Goal: Check status: Check status

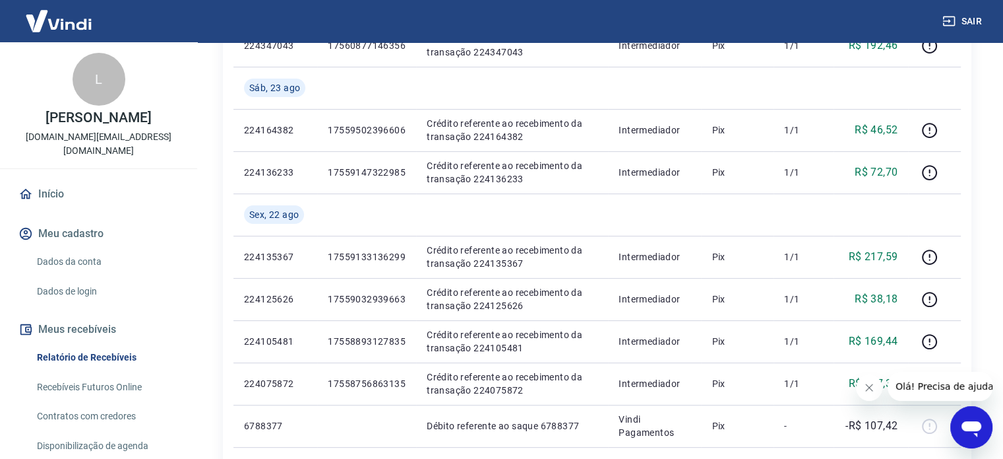
scroll to position [396, 0]
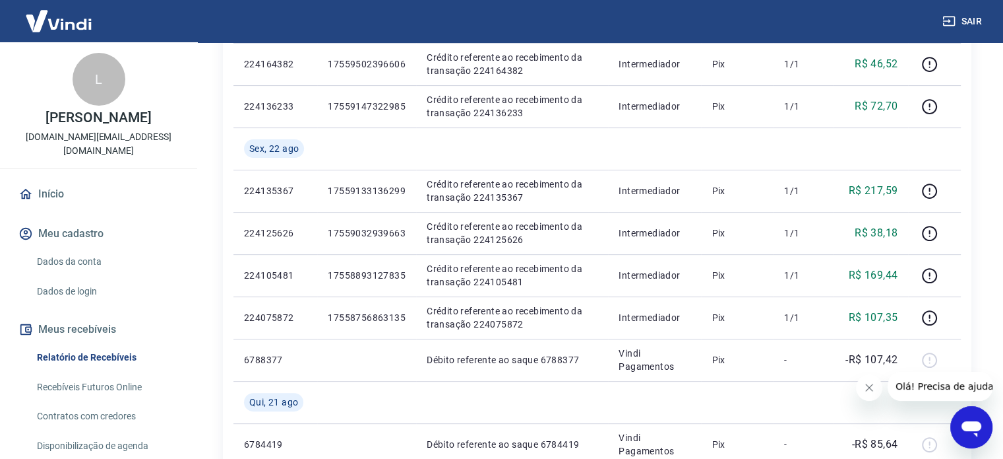
click at [866, 390] on icon "Fechar mensagem da empresa" at bounding box center [869, 387] width 7 height 7
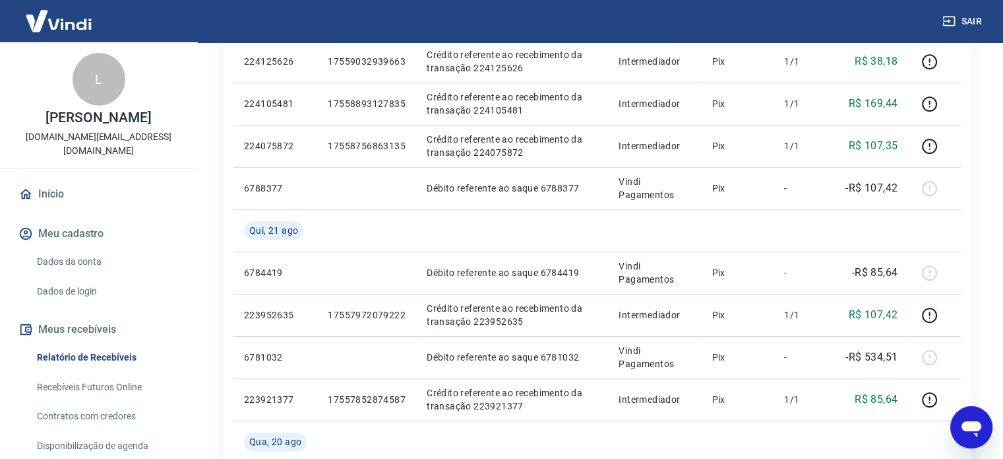
scroll to position [596, 0]
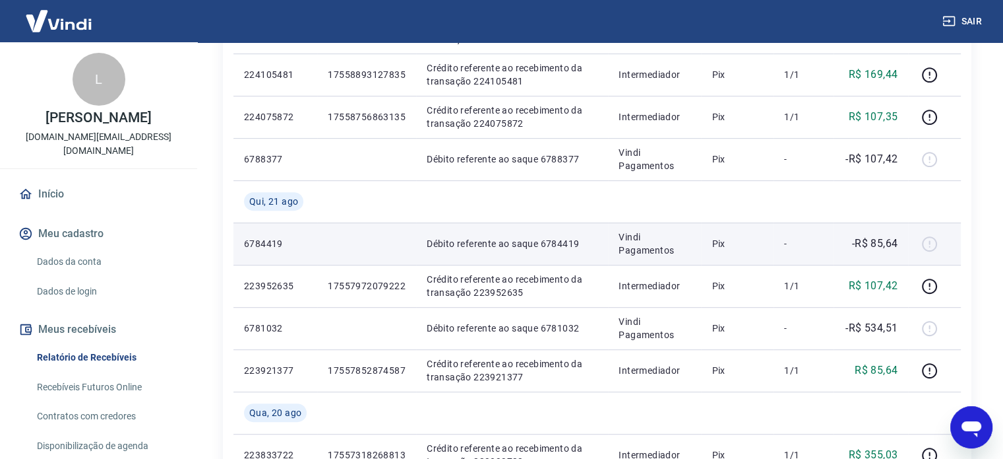
click at [605, 245] on td "Débito referente ao saque 6784419" at bounding box center [512, 243] width 192 height 42
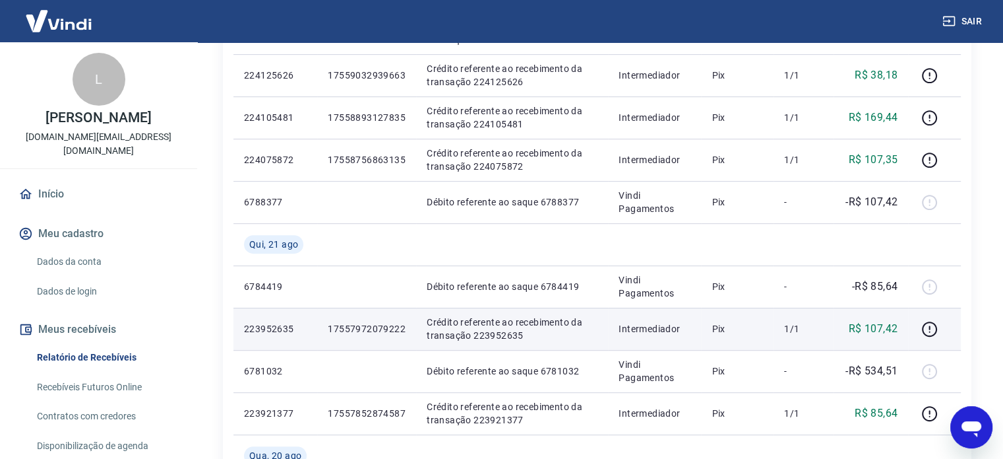
scroll to position [530, 0]
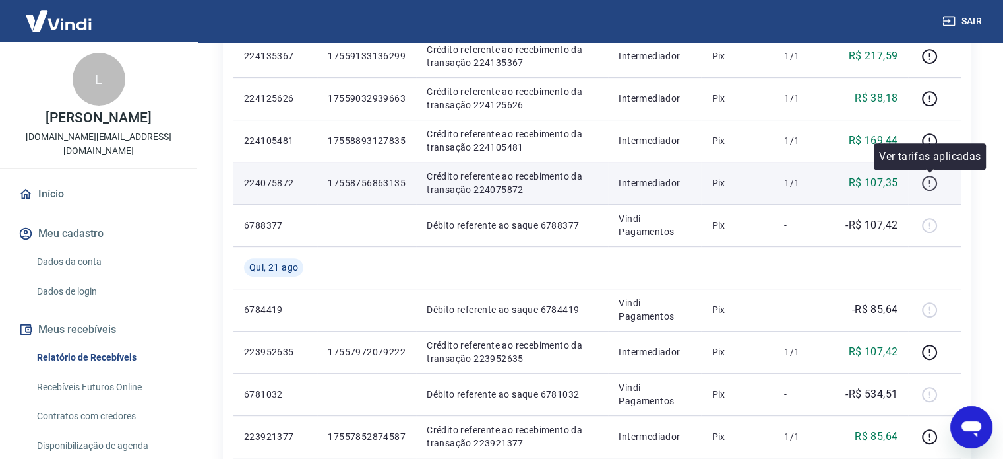
click at [930, 180] on icon "button" at bounding box center [929, 181] width 1 height 4
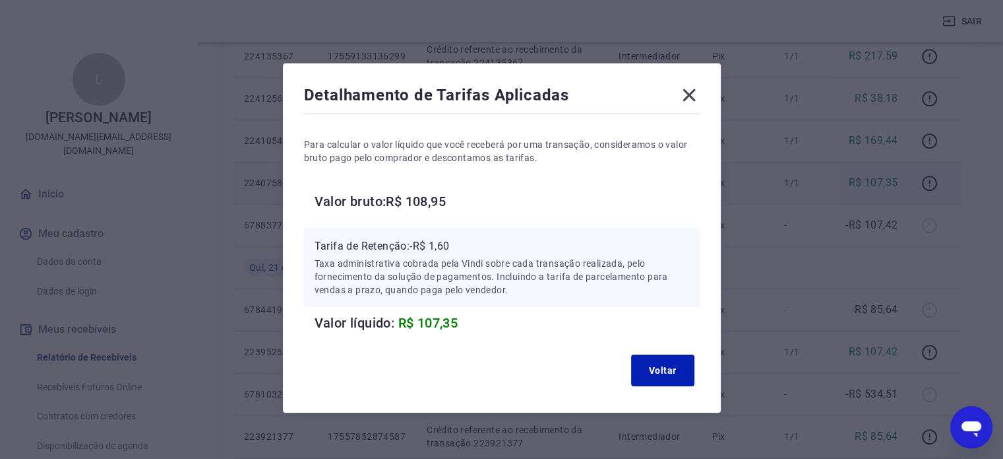
click at [685, 96] on icon at bounding box center [689, 94] width 21 height 21
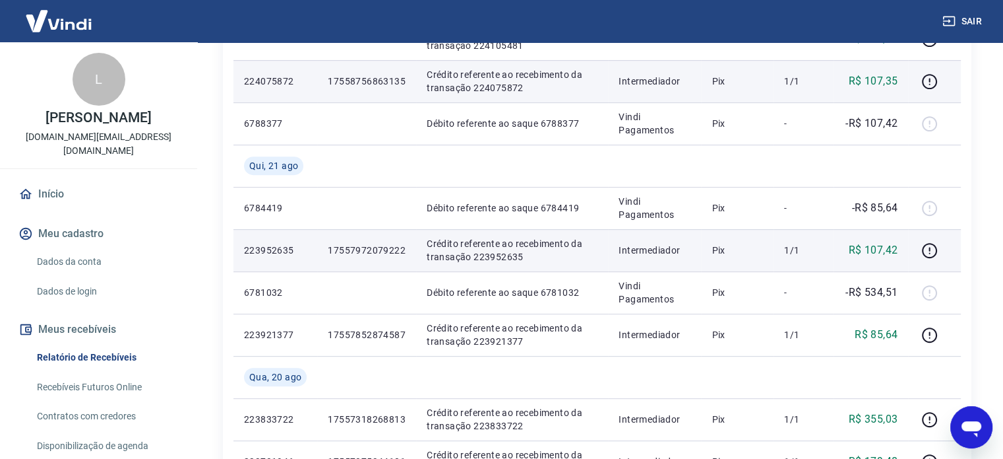
scroll to position [662, 0]
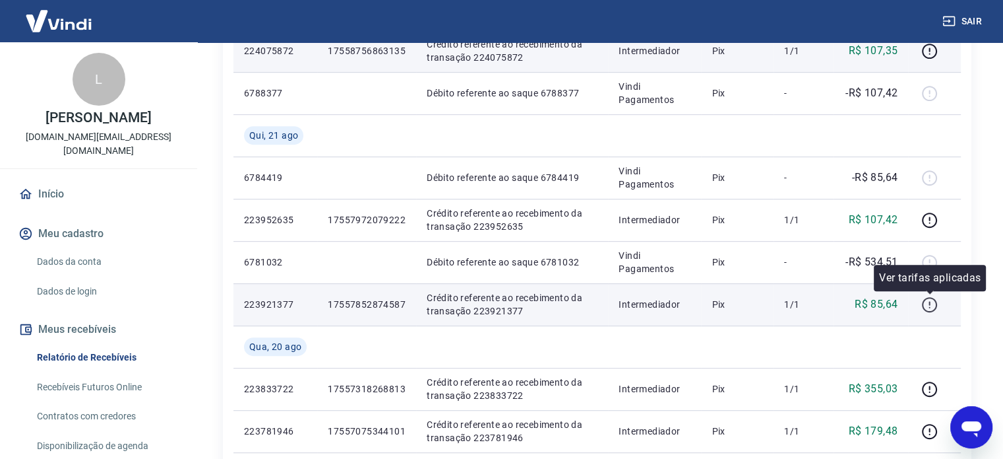
click at [928, 308] on icon "button" at bounding box center [930, 304] width 16 height 16
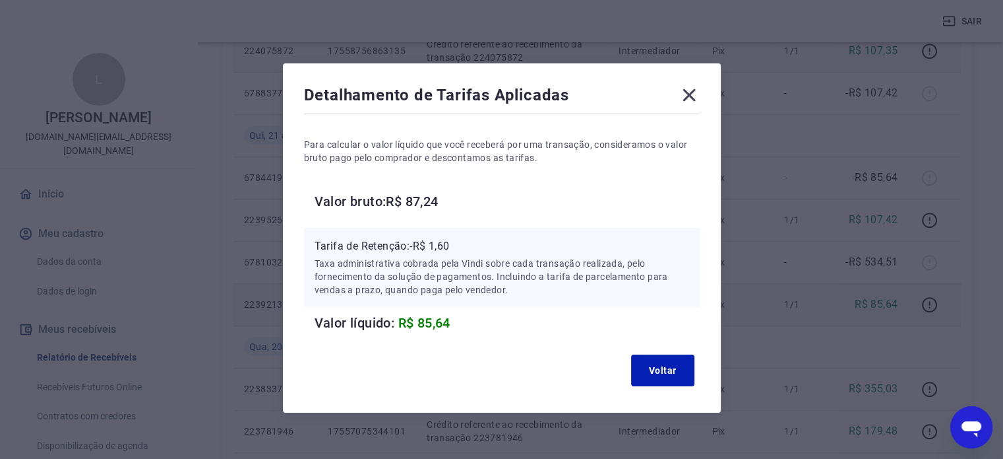
scroll to position [596, 0]
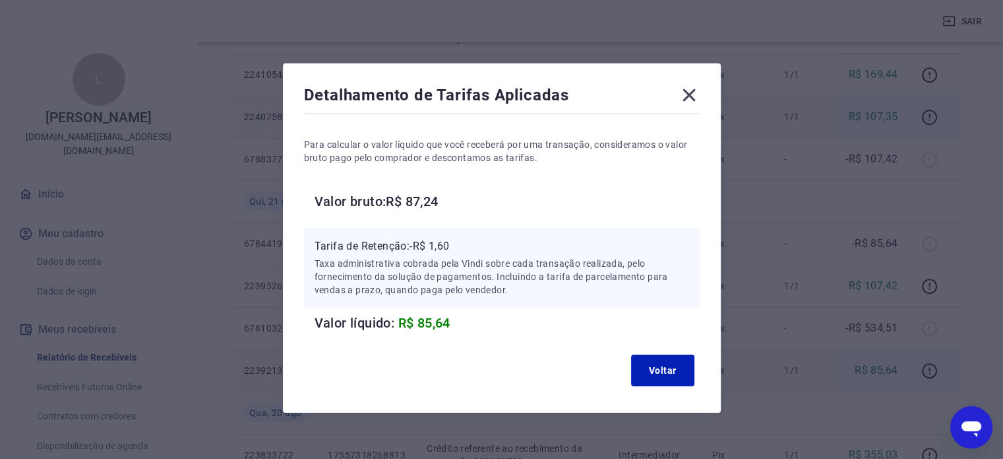
click at [685, 100] on icon at bounding box center [689, 95] width 13 height 13
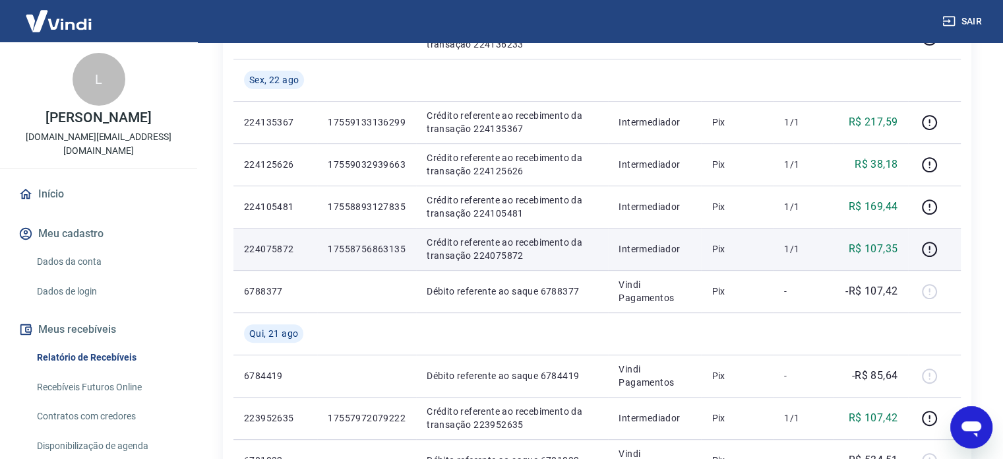
scroll to position [464, 0]
drag, startPoint x: 901, startPoint y: 249, endPoint x: 846, endPoint y: 247, distance: 55.5
click at [846, 247] on td "R$ 107,35" at bounding box center [871, 249] width 75 height 42
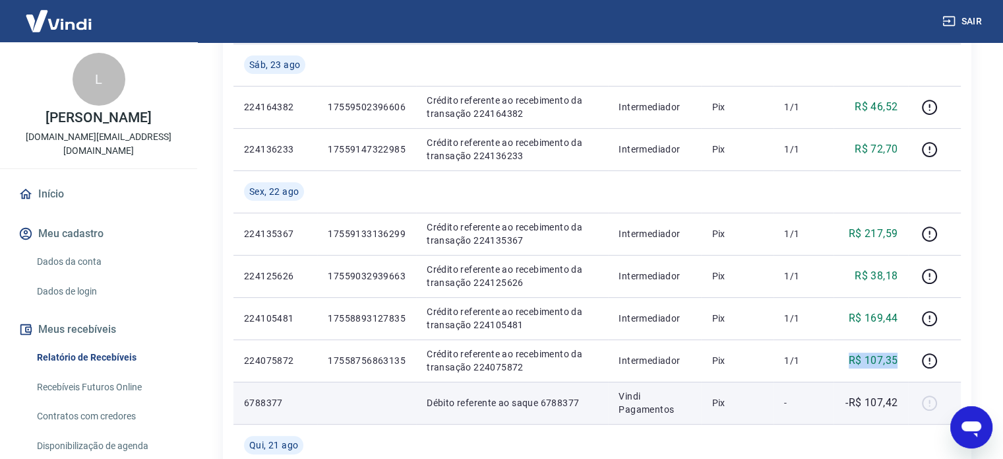
scroll to position [332, 0]
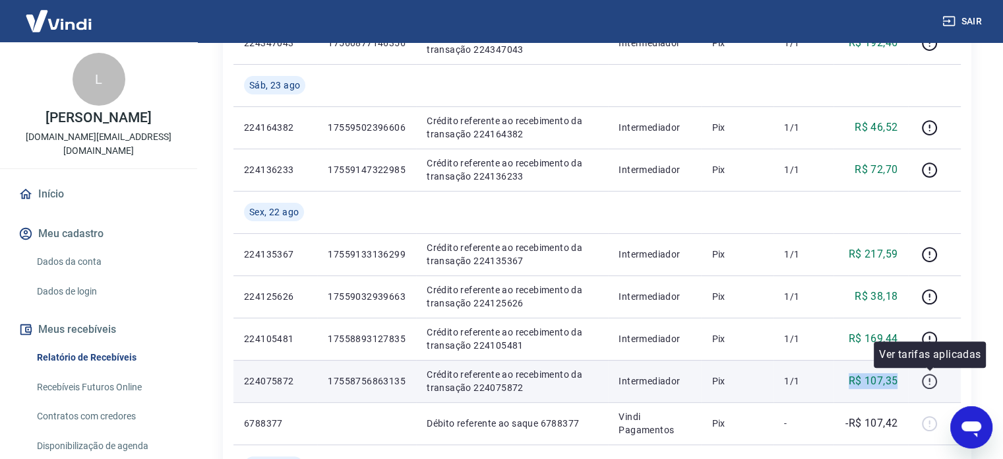
click at [932, 379] on icon "button" at bounding box center [930, 381] width 16 height 16
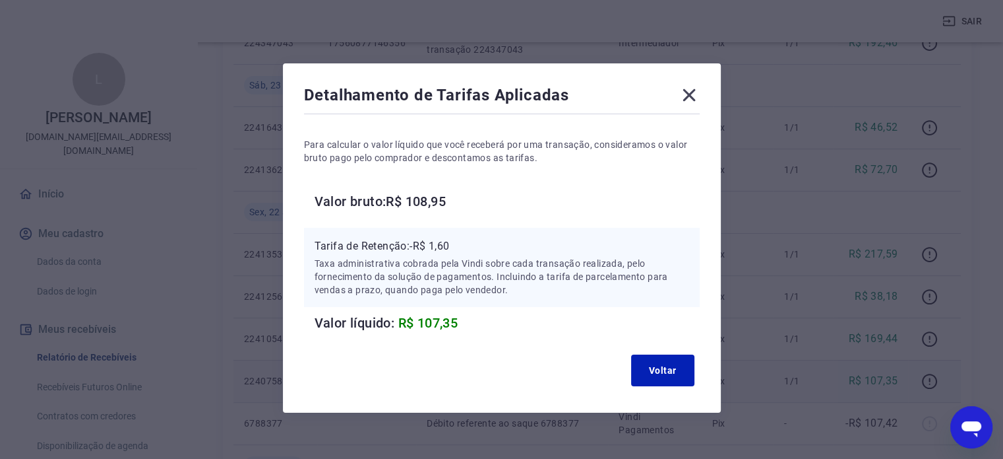
click at [690, 96] on icon at bounding box center [689, 95] width 13 height 13
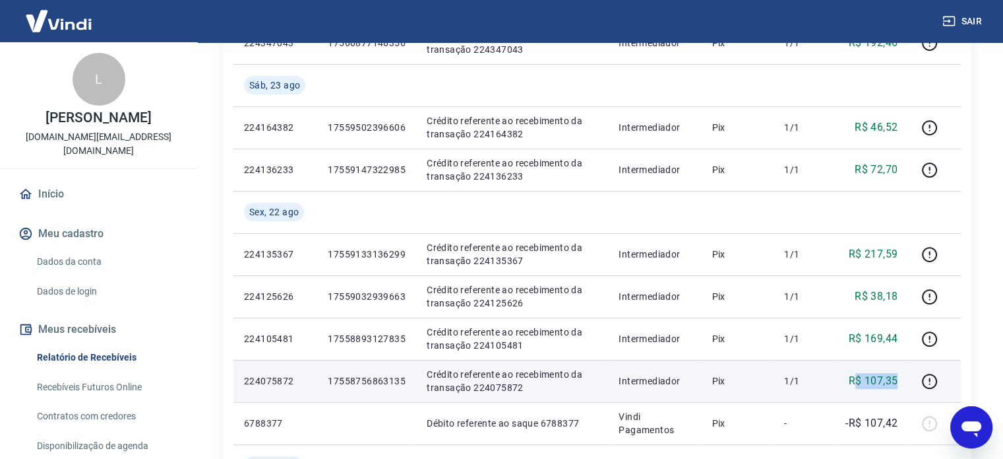
drag, startPoint x: 854, startPoint y: 379, endPoint x: 900, endPoint y: 383, distance: 46.3
click at [900, 383] on td "R$ 107,35" at bounding box center [871, 381] width 75 height 42
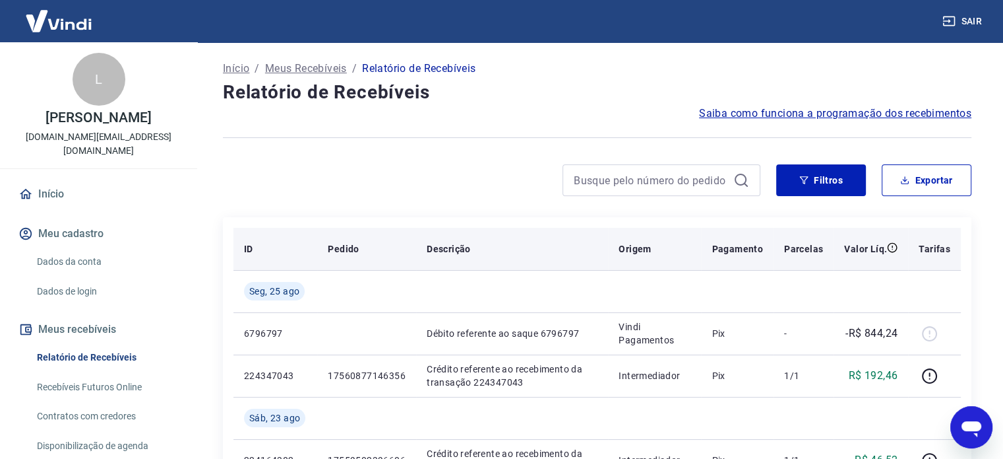
scroll to position [0, 0]
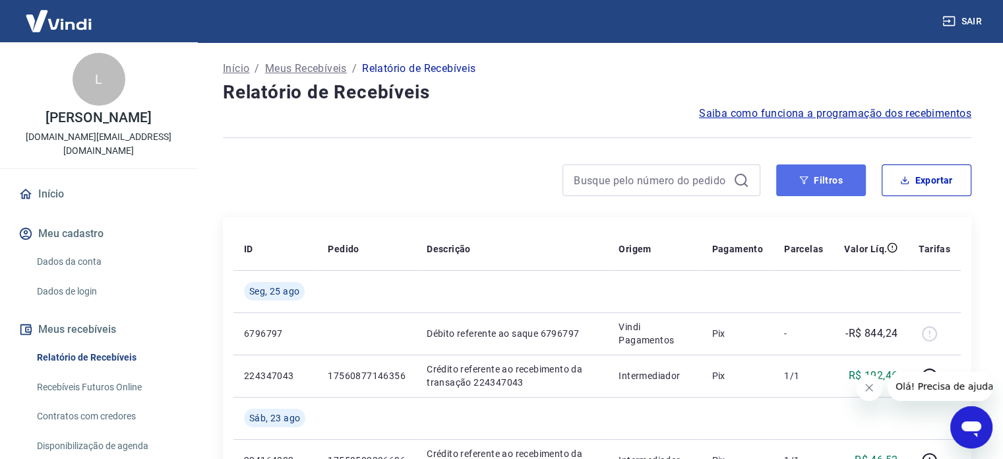
drag, startPoint x: 802, startPoint y: 184, endPoint x: 789, endPoint y: 179, distance: 13.6
click at [802, 184] on icon "button" at bounding box center [804, 179] width 9 height 9
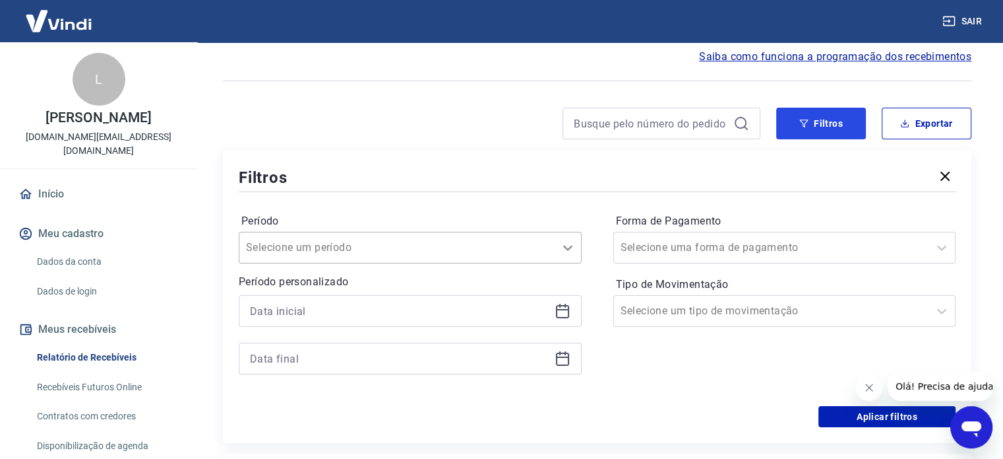
scroll to position [198, 0]
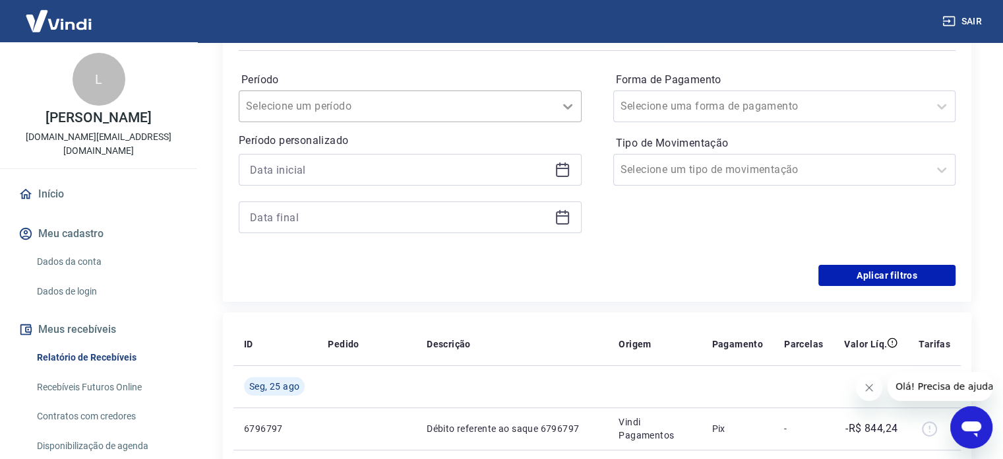
click at [567, 112] on icon at bounding box center [568, 106] width 16 height 16
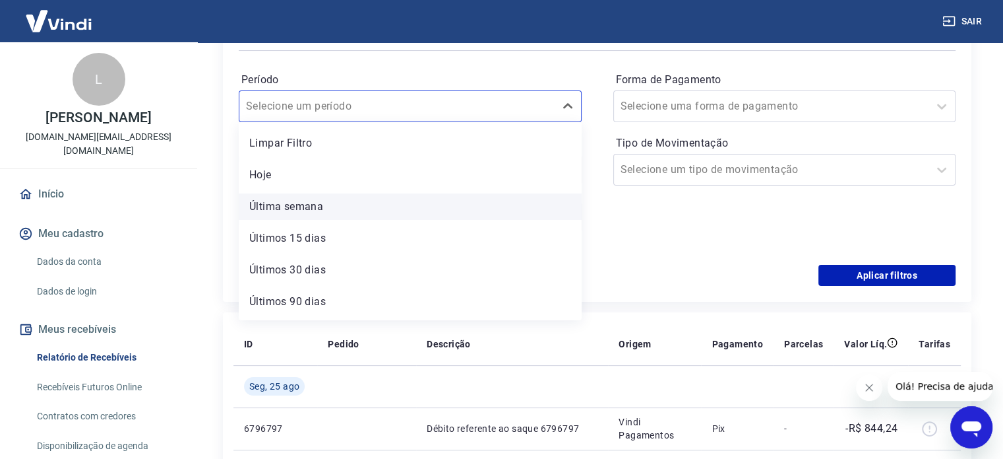
click at [319, 210] on div "Última semana" at bounding box center [410, 206] width 343 height 26
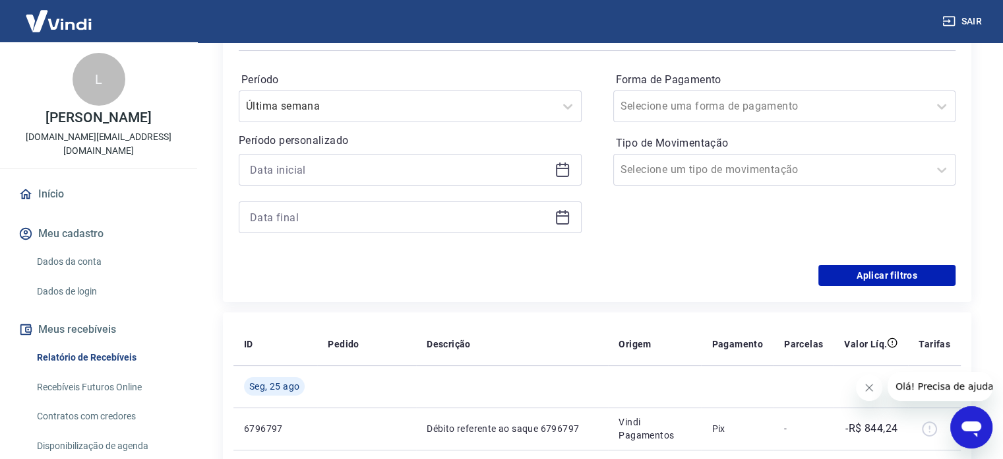
click at [565, 171] on icon at bounding box center [563, 170] width 16 height 16
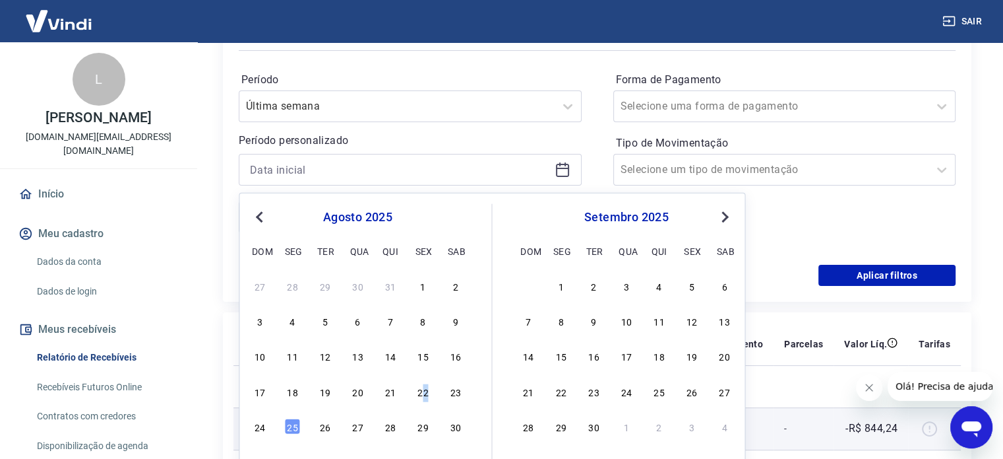
drag, startPoint x: 426, startPoint y: 390, endPoint x: 298, endPoint y: 429, distance: 133.3
click at [425, 390] on div "22" at bounding box center [423, 391] width 16 height 16
type input "[DATE]"
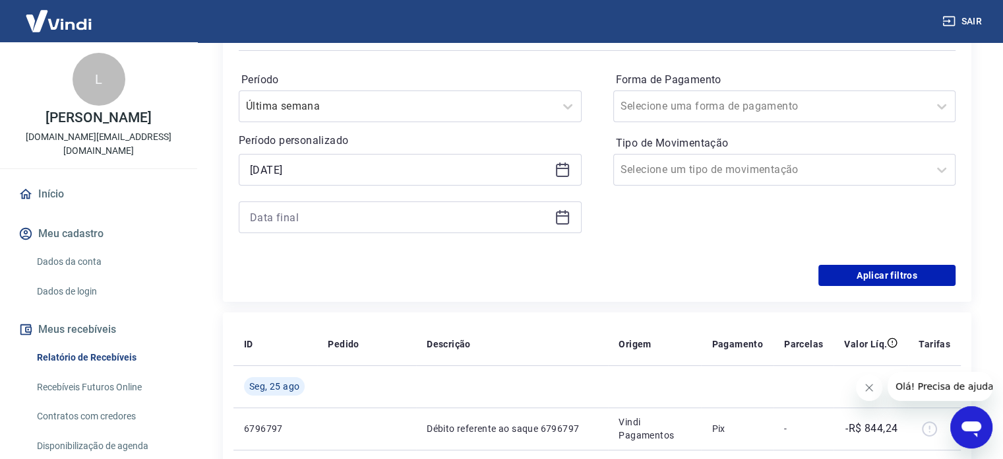
click at [561, 221] on icon at bounding box center [563, 217] width 16 height 16
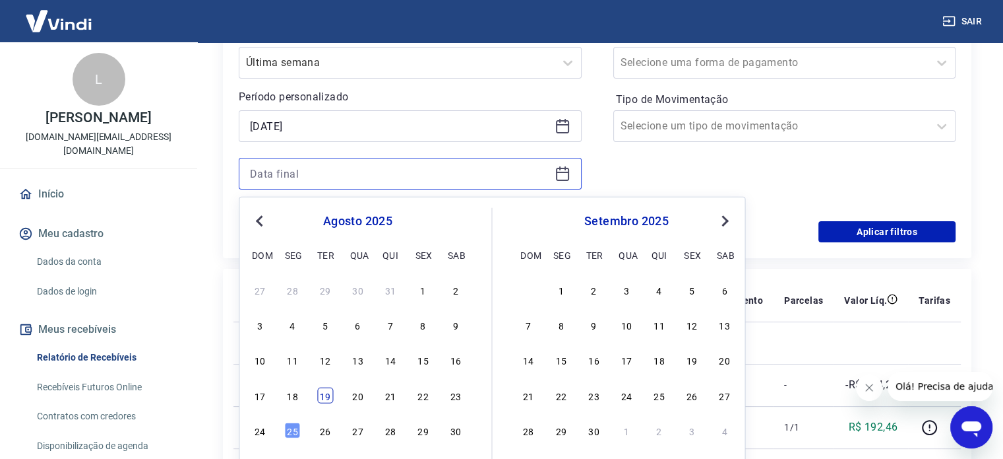
scroll to position [264, 0]
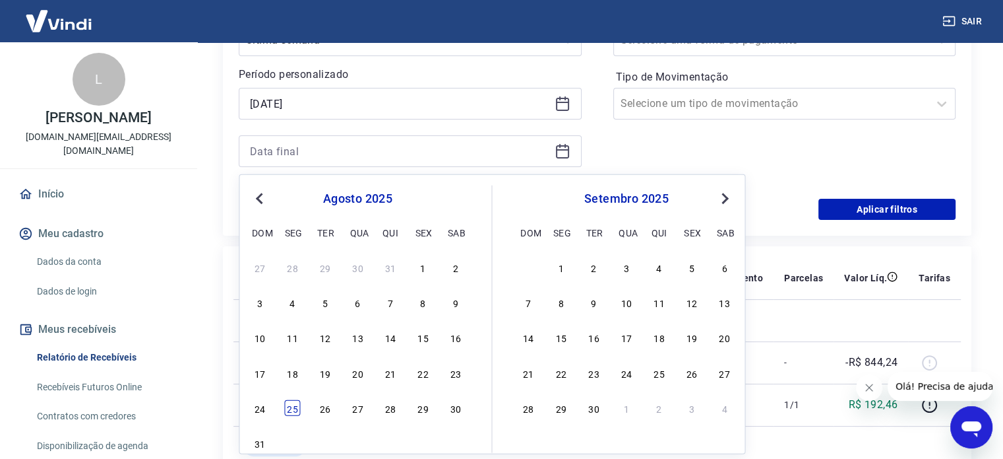
click at [288, 413] on div "25" at bounding box center [293, 408] width 16 height 16
type input "[DATE]"
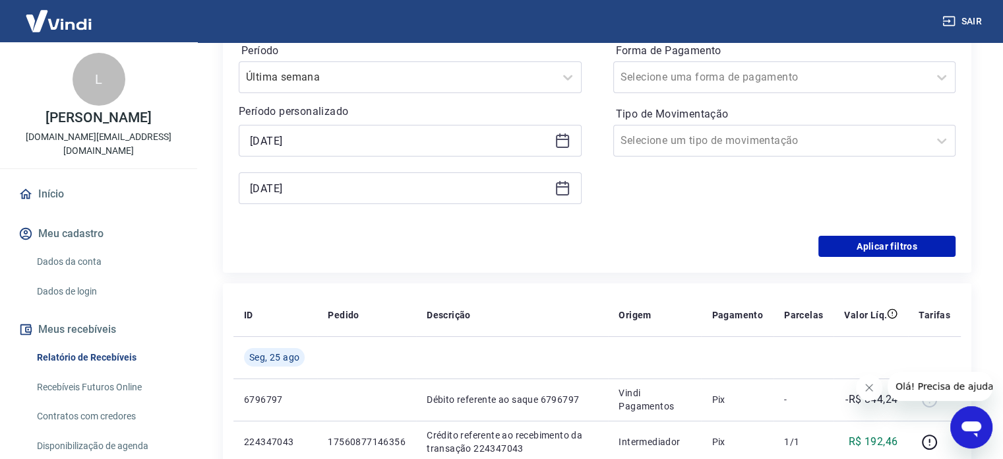
scroll to position [198, 0]
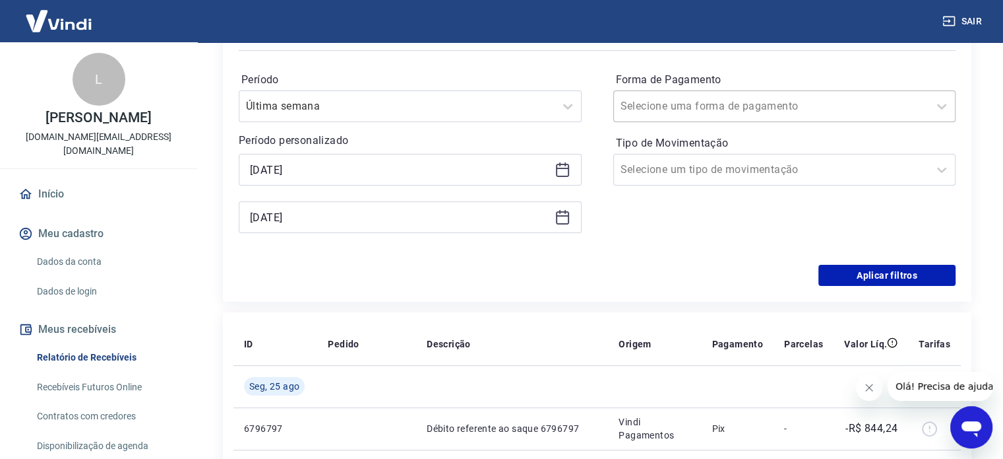
click at [922, 104] on div "Selecione uma forma de pagamento" at bounding box center [771, 106] width 315 height 24
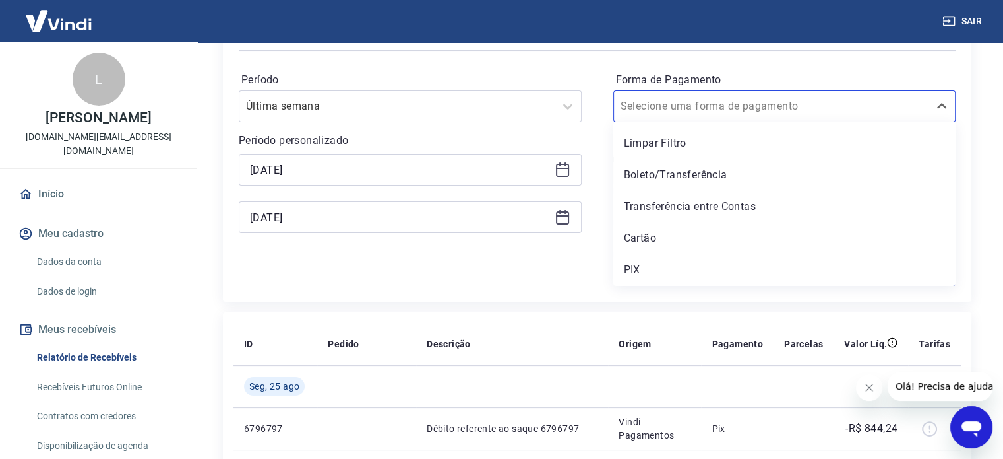
click at [963, 117] on div "Filtros Período Última semana Período personalizado Selected date: [DATE] [DATE…" at bounding box center [597, 155] width 749 height 293
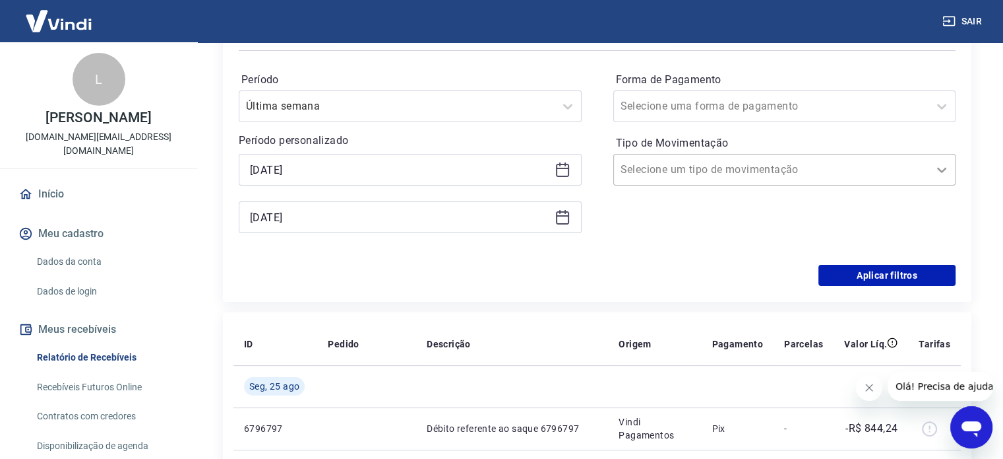
click at [938, 175] on icon at bounding box center [942, 170] width 16 height 16
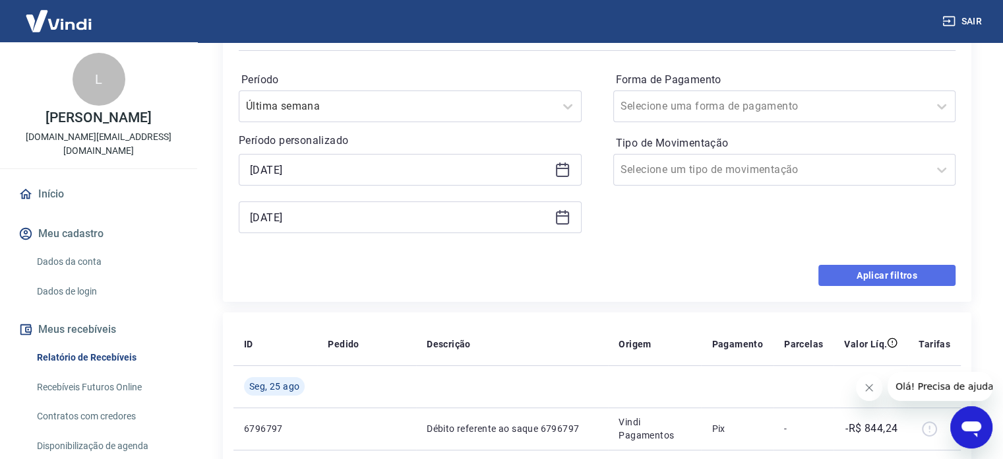
click at [881, 270] on button "Aplicar filtros" at bounding box center [887, 275] width 137 height 21
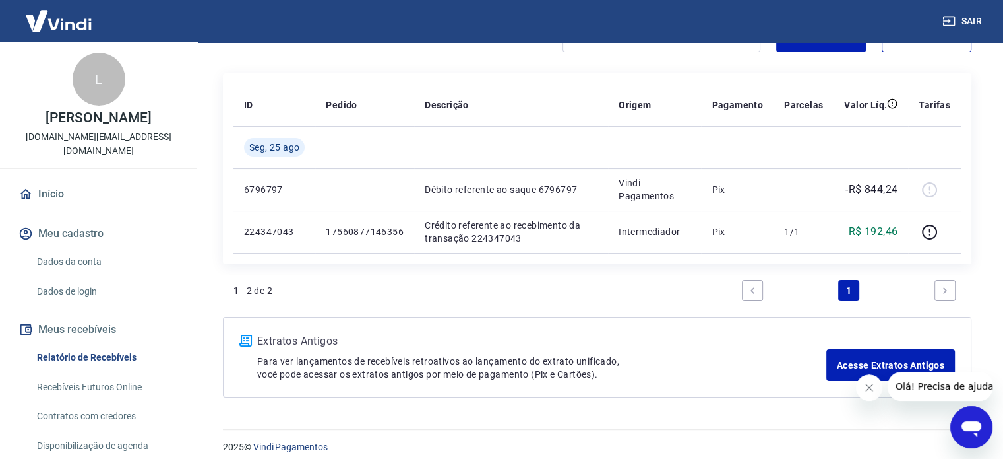
scroll to position [154, 0]
